Goal: Task Accomplishment & Management: Use online tool/utility

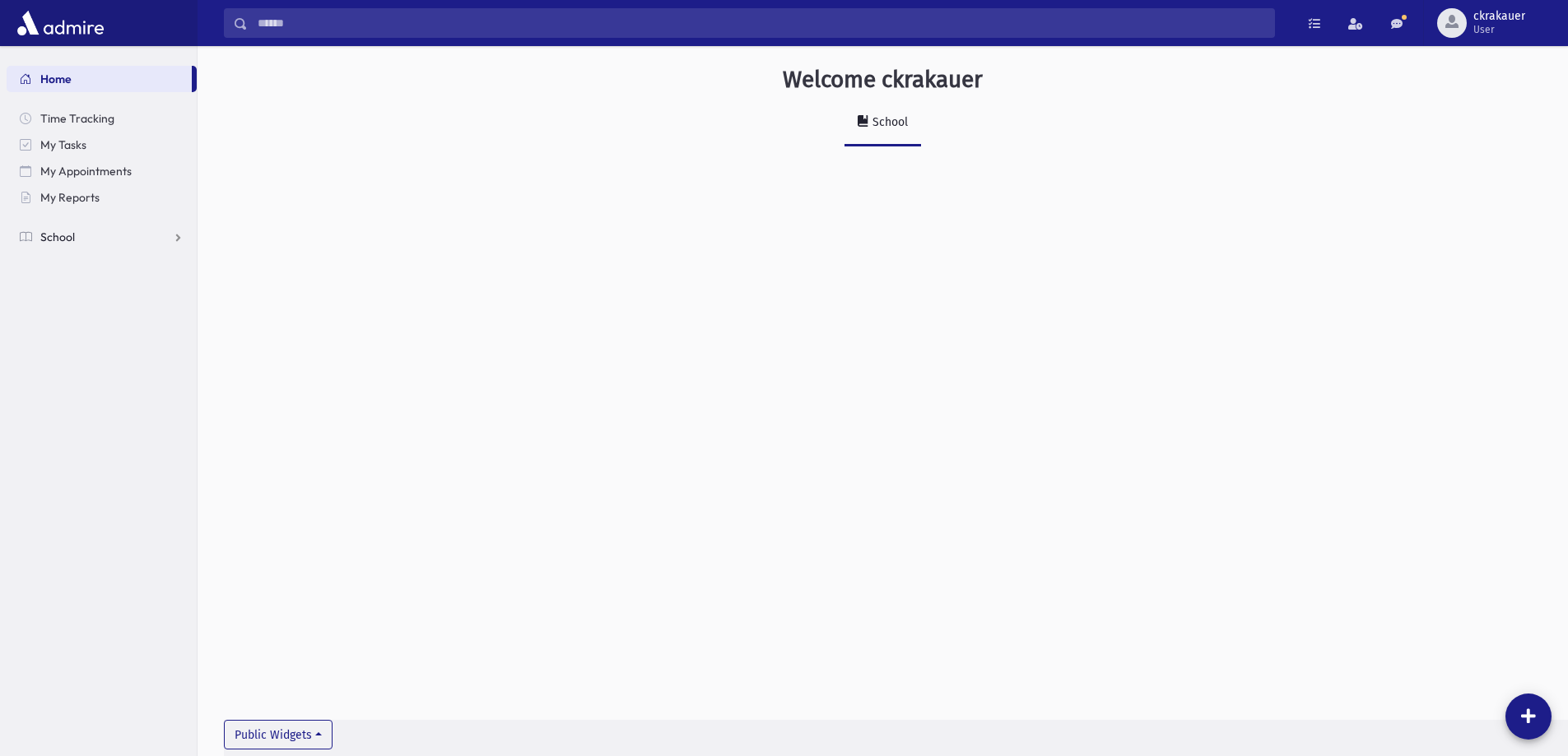
click at [38, 233] on link "School" at bounding box center [101, 237] width 190 height 26
click at [87, 418] on span "Report Cards" at bounding box center [84, 421] width 70 height 14
click at [84, 439] on link "Entry" at bounding box center [101, 447] width 190 height 26
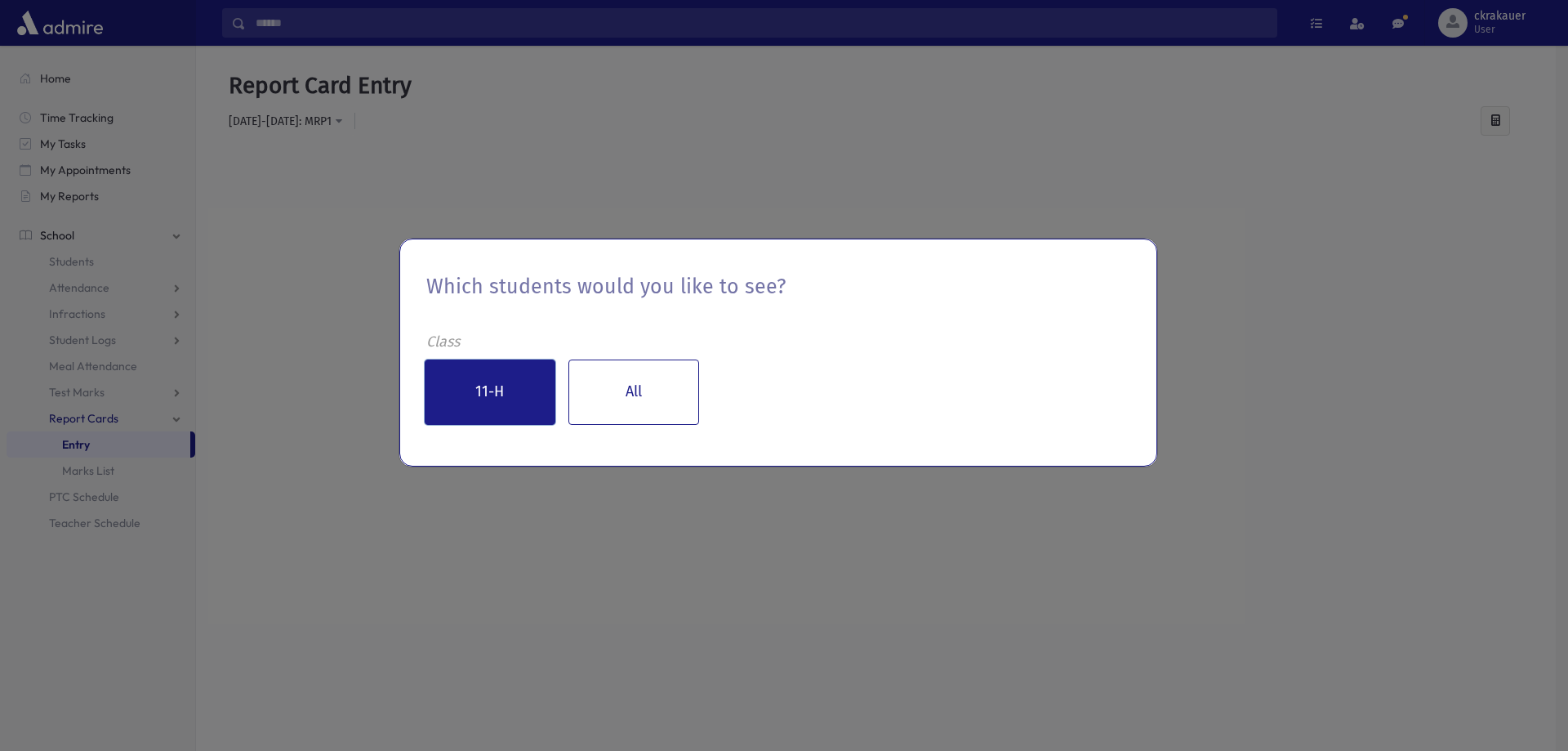
click at [522, 383] on button "11-H" at bounding box center [491, 392] width 131 height 65
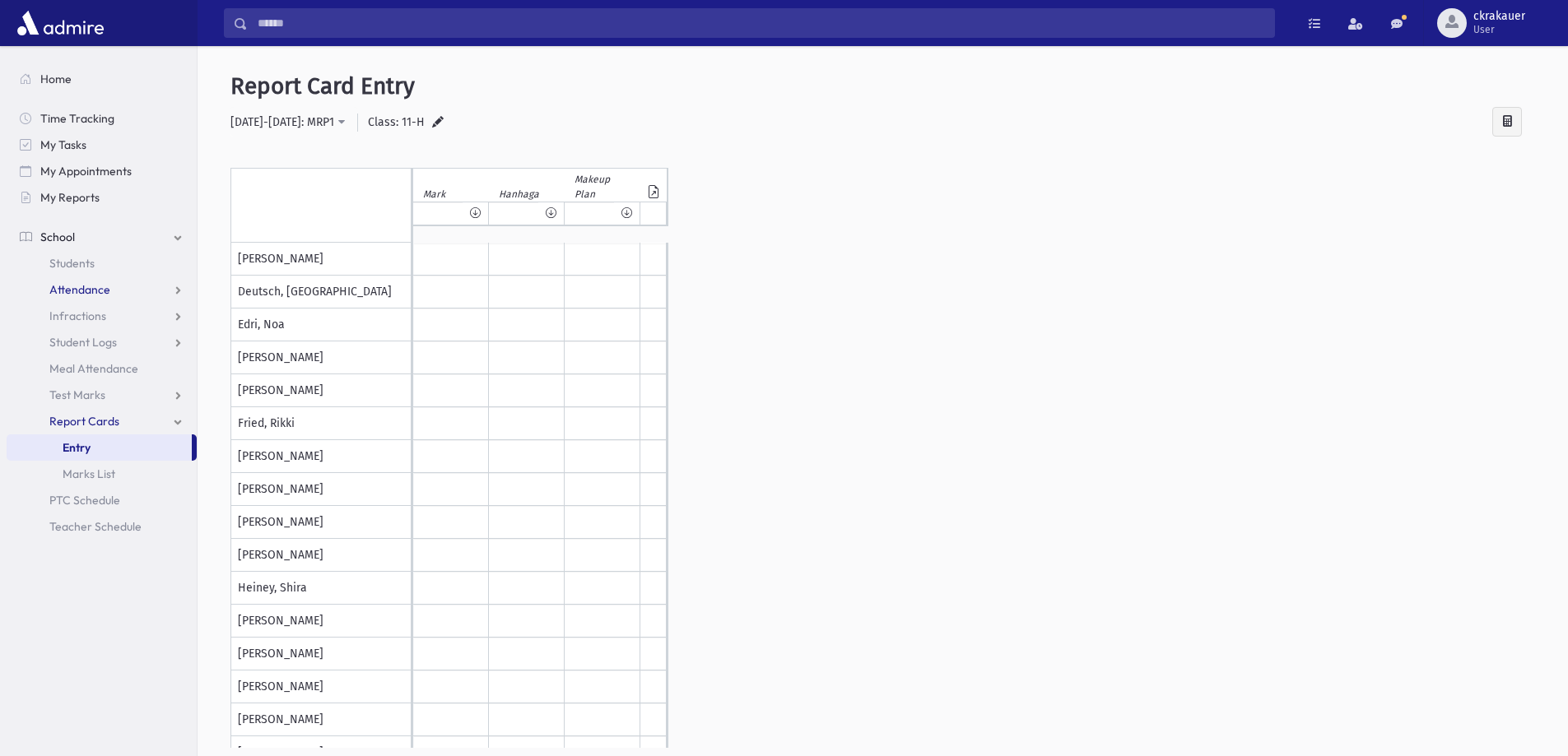
click at [65, 289] on span "Attendance" at bounding box center [80, 289] width 61 height 14
click at [82, 321] on span "Entry" at bounding box center [76, 315] width 28 height 14
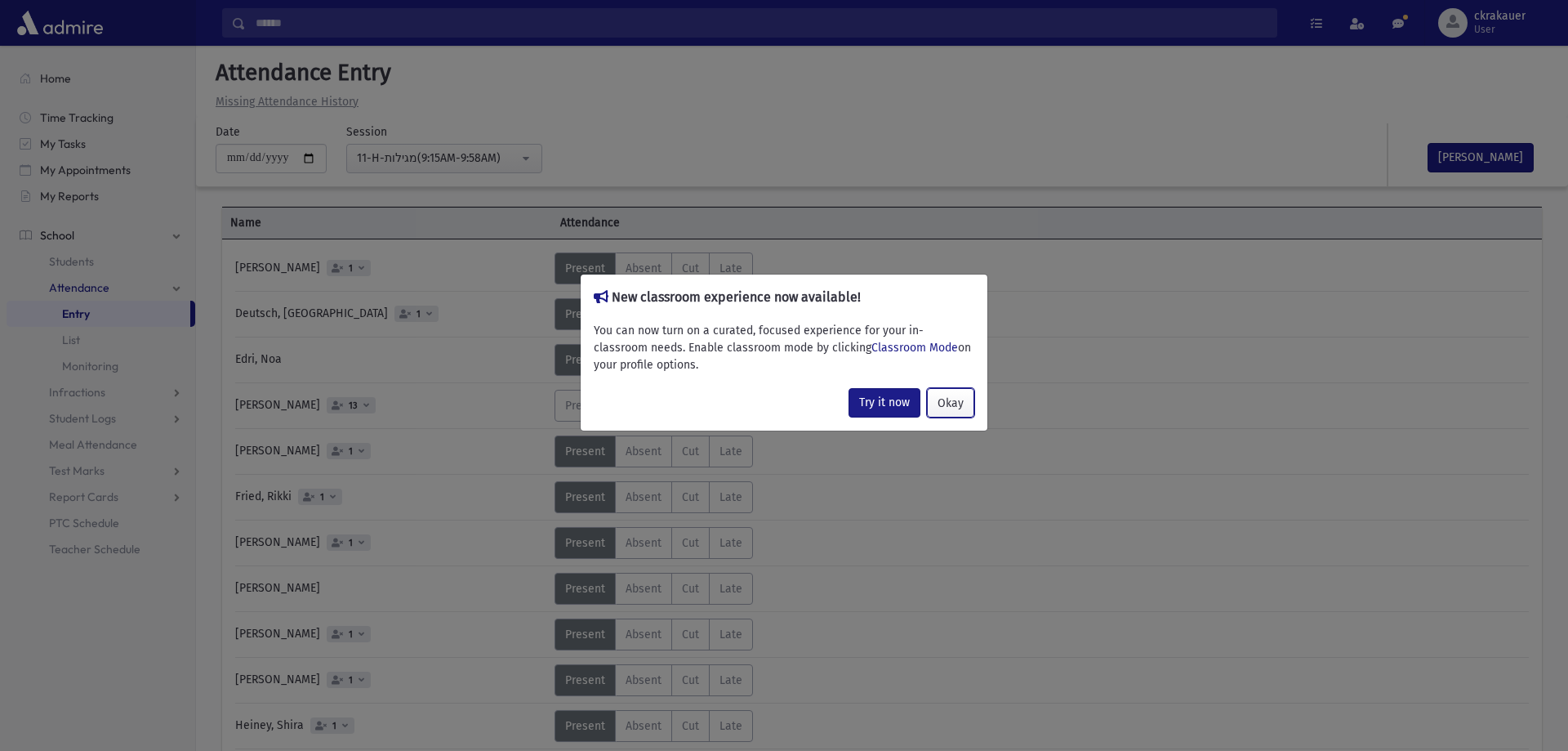
click at [960, 405] on button "Okay" at bounding box center [951, 403] width 48 height 30
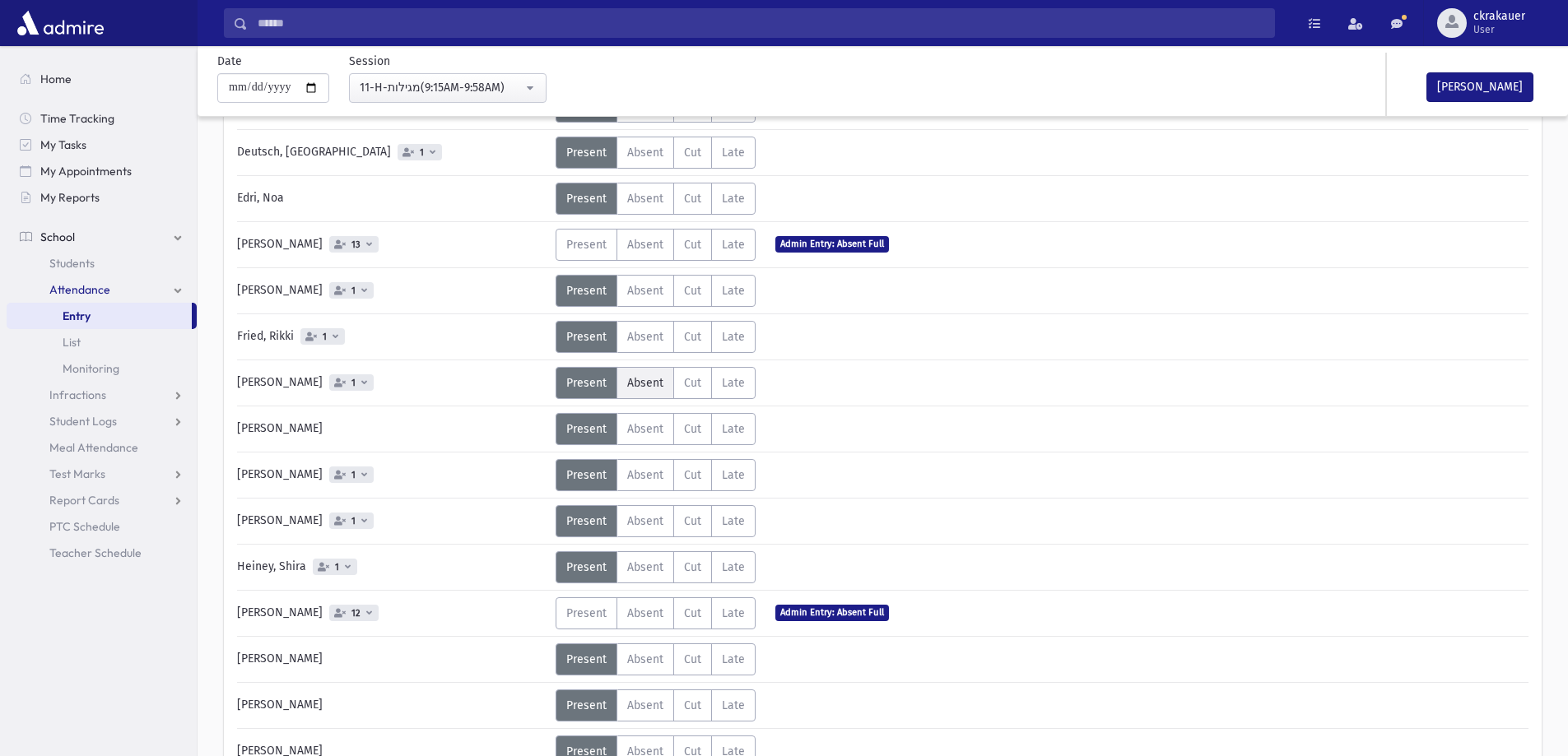
scroll to position [164, 0]
click at [77, 323] on link "Entry" at bounding box center [99, 315] width 185 height 26
